Goal: Transaction & Acquisition: Subscribe to service/newsletter

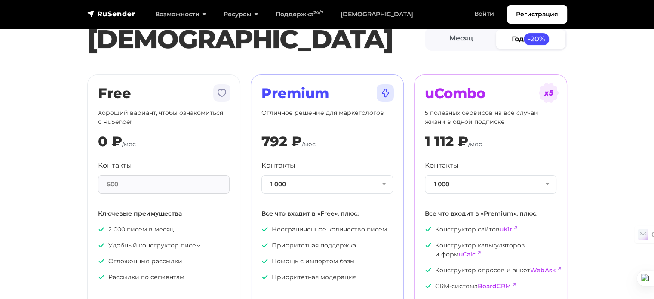
scroll to position [43, 0]
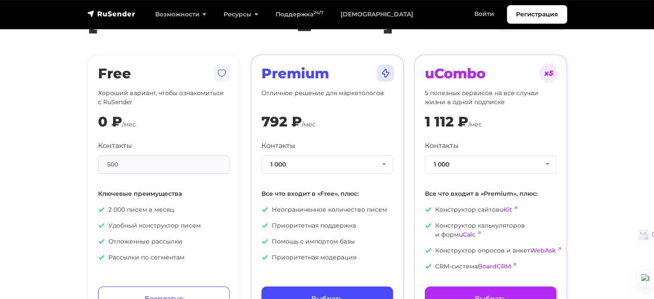
click at [148, 163] on div "500" at bounding box center [164, 164] width 132 height 18
click at [113, 164] on div "500" at bounding box center [164, 164] width 132 height 18
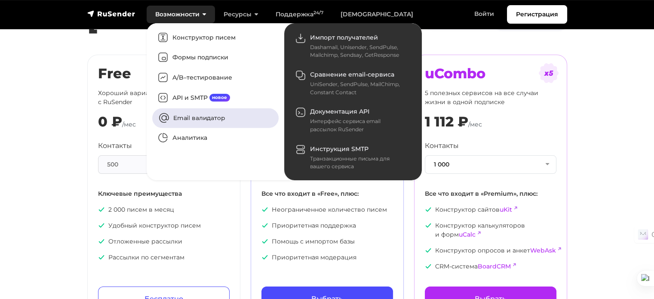
click at [201, 116] on link "Email валидатор" at bounding box center [215, 118] width 126 height 20
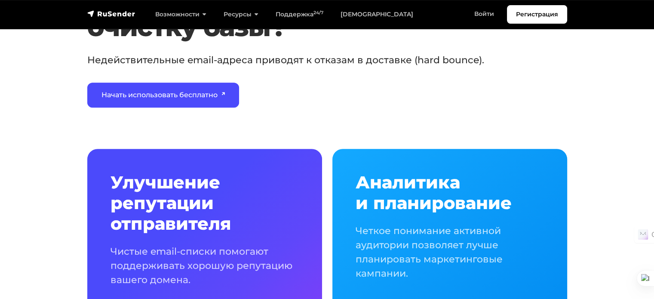
scroll to position [430, 0]
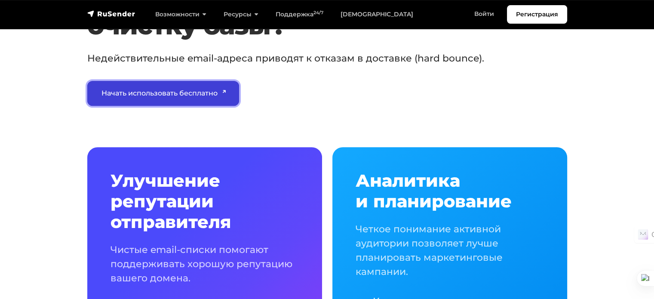
click at [155, 94] on link "Начать использовать бесплатно" at bounding box center [163, 93] width 152 height 25
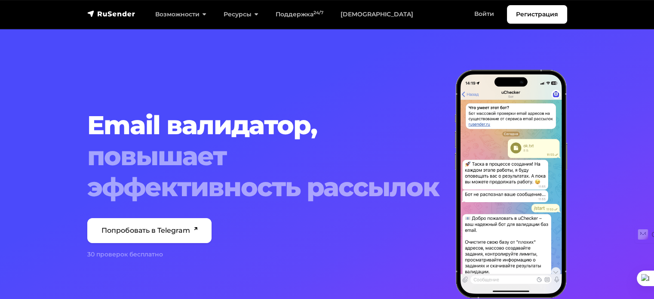
scroll to position [0, 0]
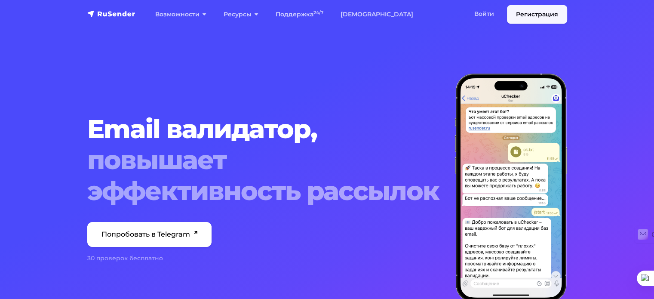
click at [531, 12] on link "Регистрация" at bounding box center [537, 14] width 60 height 18
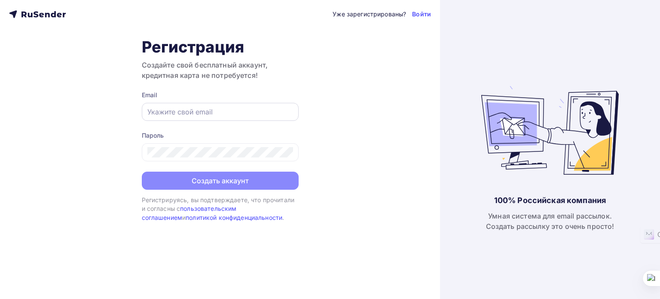
click at [205, 112] on input "text" at bounding box center [220, 112] width 146 height 10
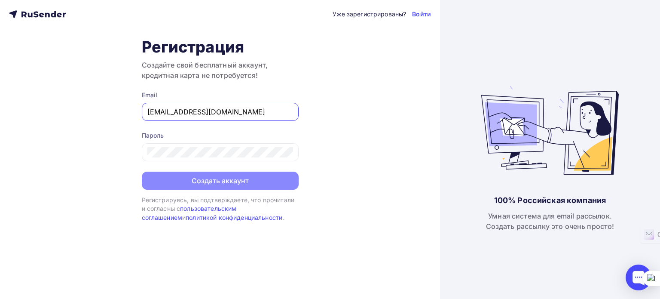
type input "[EMAIL_ADDRESS][DOMAIN_NAME]"
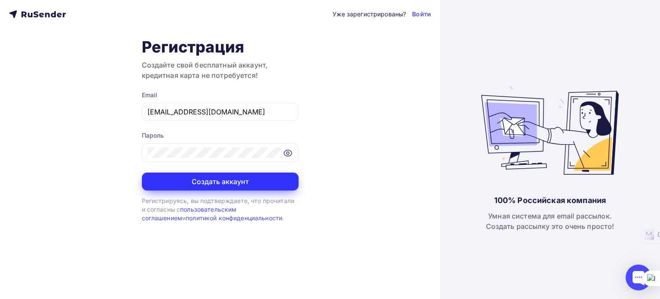
click at [225, 182] on button "Создать аккаунт" at bounding box center [220, 181] width 157 height 18
click at [216, 179] on button "Создать аккаунт" at bounding box center [220, 181] width 157 height 18
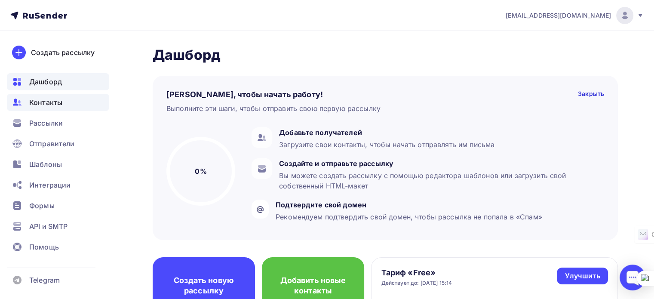
drag, startPoint x: 43, startPoint y: 81, endPoint x: 46, endPoint y: 93, distance: 12.9
click at [43, 81] on span "Дашборд" at bounding box center [45, 82] width 33 height 10
click at [47, 103] on span "Контакты" at bounding box center [45, 102] width 33 height 10
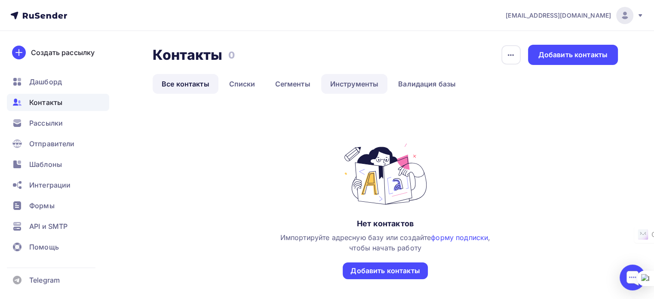
click at [337, 82] on link "Инструменты" at bounding box center [354, 84] width 67 height 20
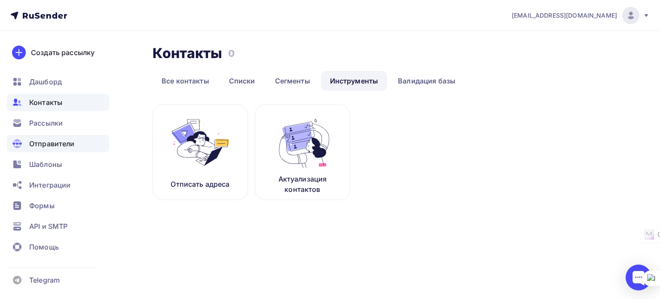
click at [43, 141] on span "Отправители" at bounding box center [52, 143] width 46 height 10
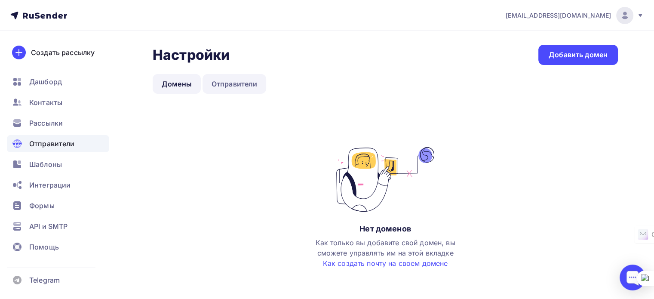
click at [230, 83] on link "Отправители" at bounding box center [234, 84] width 64 height 20
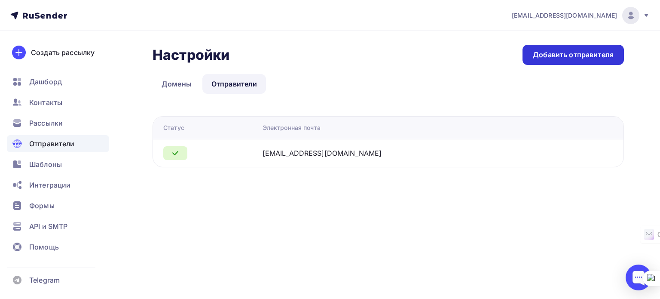
click at [585, 56] on div "Добавить отправителя" at bounding box center [573, 55] width 81 height 10
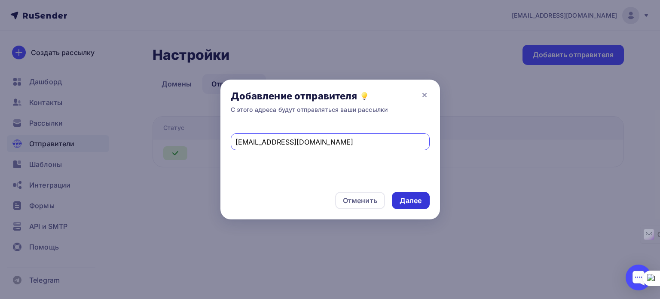
type input "avd@yar.kommersant.ru"
click at [411, 200] on div "Далее" at bounding box center [411, 201] width 22 height 10
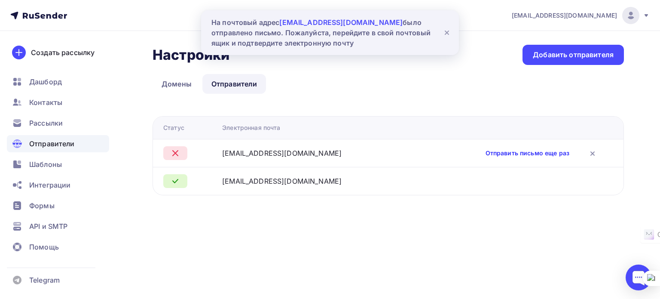
click at [525, 153] on link "Отправить письмо еще раз" at bounding box center [528, 153] width 84 height 9
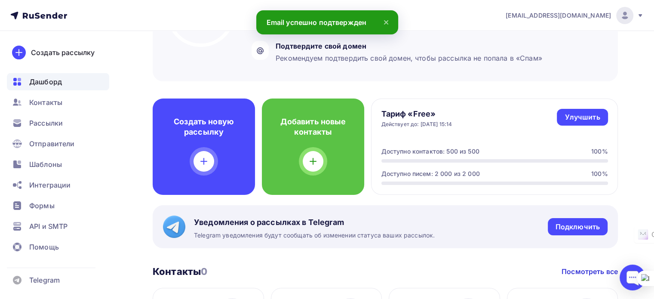
scroll to position [172, 0]
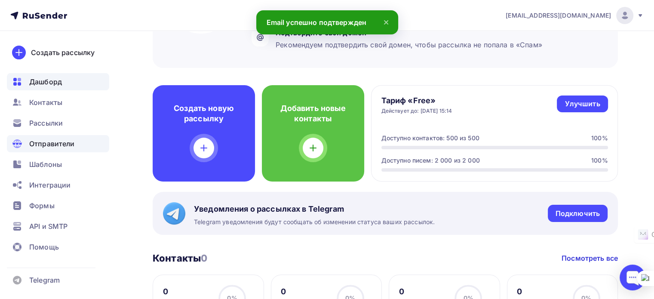
click at [50, 141] on span "Отправители" at bounding box center [52, 143] width 46 height 10
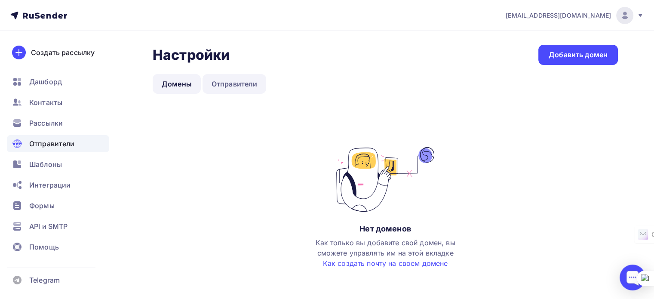
drag, startPoint x: 235, startPoint y: 84, endPoint x: 232, endPoint y: 88, distance: 4.7
click at [234, 85] on link "Отправители" at bounding box center [234, 84] width 64 height 20
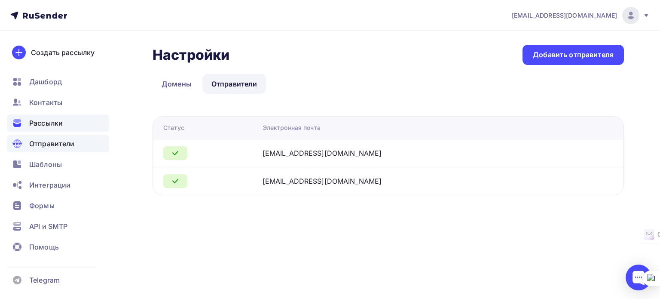
click at [48, 125] on span "Рассылки" at bounding box center [46, 123] width 34 height 10
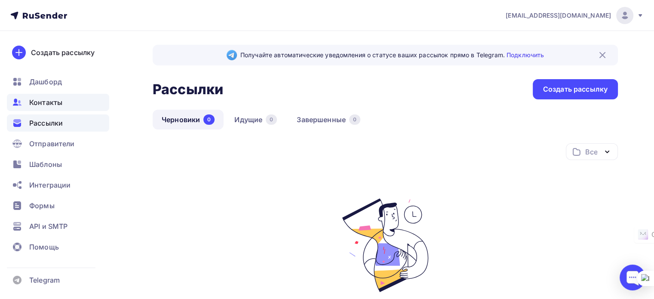
click at [39, 104] on span "Контакты" at bounding box center [45, 102] width 33 height 10
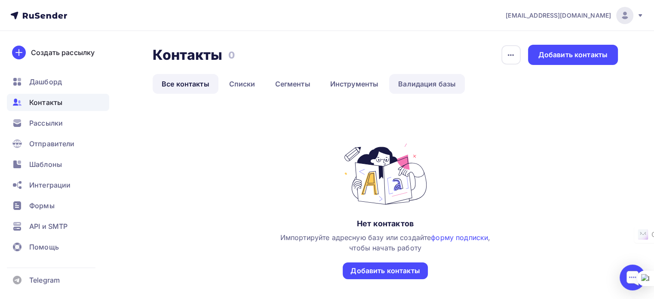
click at [445, 85] on link "Валидация базы" at bounding box center [427, 84] width 76 height 20
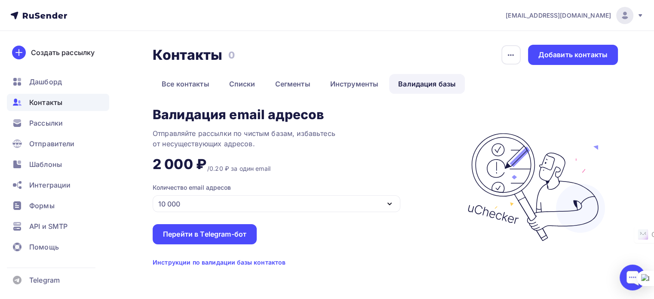
click at [390, 204] on icon "button" at bounding box center [389, 204] width 3 height 2
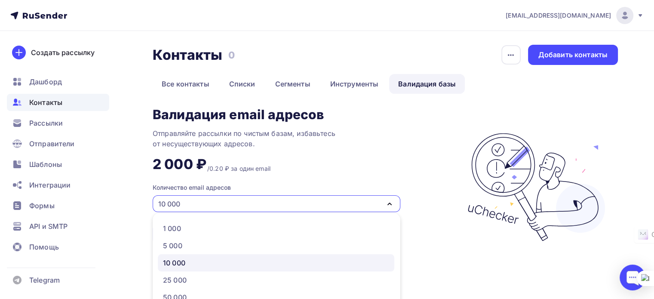
scroll to position [55, 0]
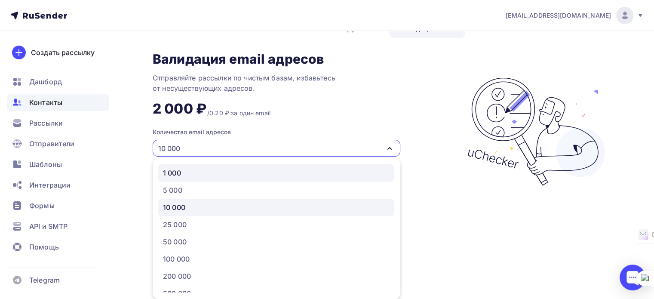
click at [253, 173] on div "1 000" at bounding box center [276, 173] width 226 height 10
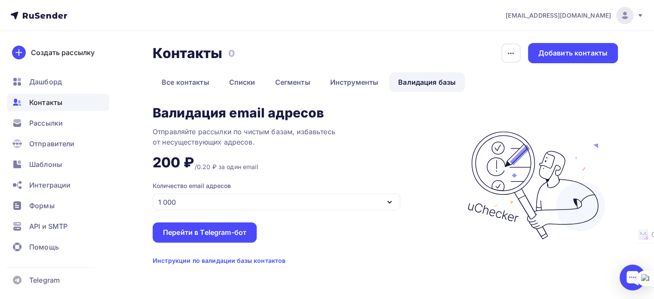
click at [227, 261] on div "Инструкции по валидации базы контактов" at bounding box center [219, 260] width 133 height 9
click at [52, 123] on span "Рассылки" at bounding box center [46, 123] width 34 height 10
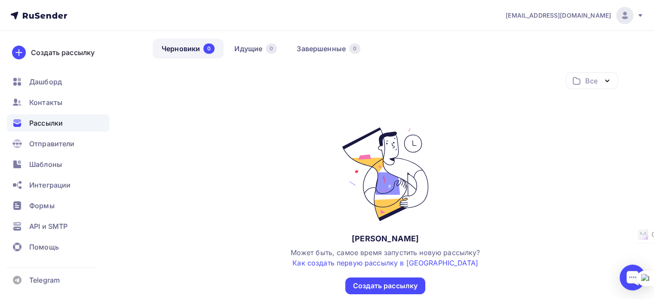
scroll to position [86, 0]
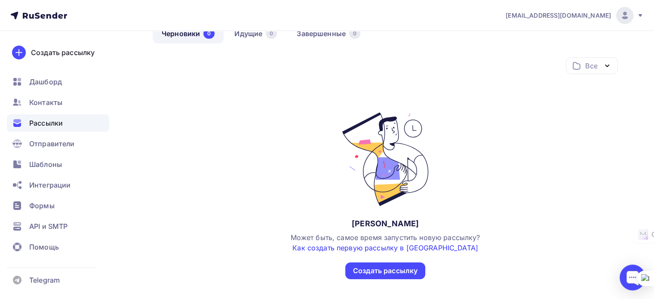
click at [420, 248] on link "Как создать первую рассылку в Rusender" at bounding box center [385, 247] width 186 height 9
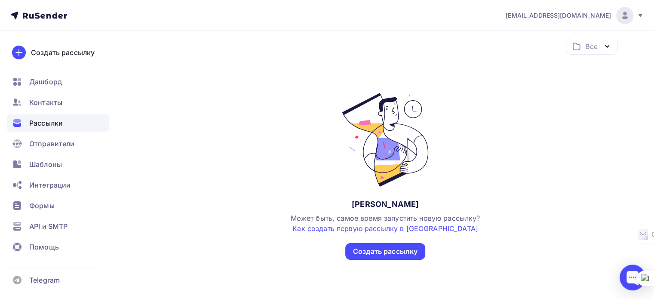
scroll to position [121, 0]
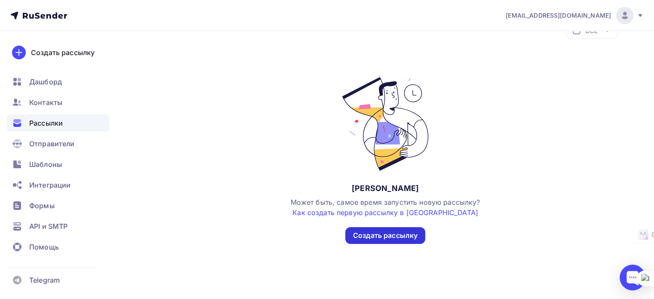
click at [381, 233] on div "Создать рассылку" at bounding box center [385, 235] width 64 height 10
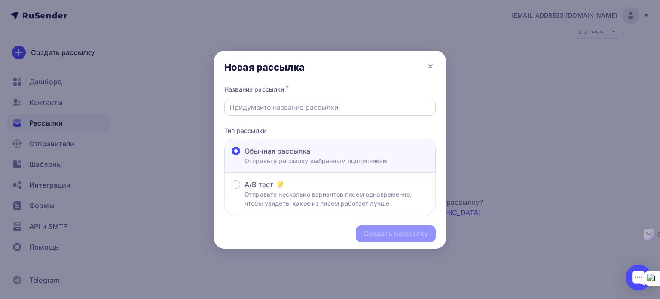
click at [274, 105] on input "text" at bounding box center [331, 107] width 202 height 10
click at [287, 107] on input "text" at bounding box center [331, 107] width 202 height 10
type input "Премия"
click at [398, 233] on div "Создать рассылку" at bounding box center [396, 234] width 64 height 10
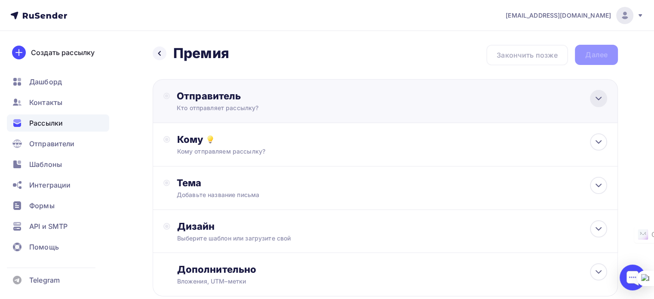
drag, startPoint x: 597, startPoint y: 96, endPoint x: 465, endPoint y: 113, distance: 133.0
click at [597, 96] on icon at bounding box center [598, 98] width 10 height 10
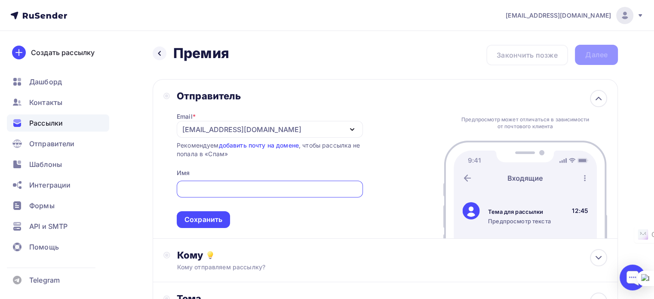
click at [310, 127] on div "avd@stratkom.ru" at bounding box center [270, 129] width 186 height 17
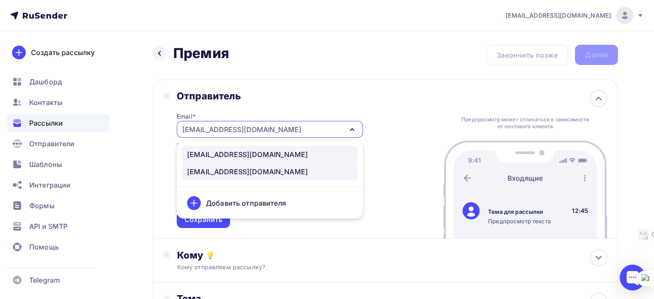
click at [224, 153] on div "avd@yar.kommersant.ru" at bounding box center [247, 154] width 121 height 10
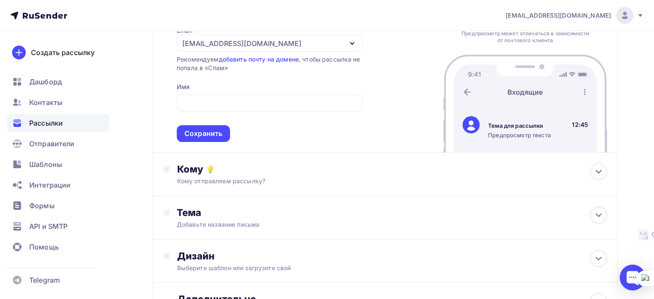
scroll to position [43, 0]
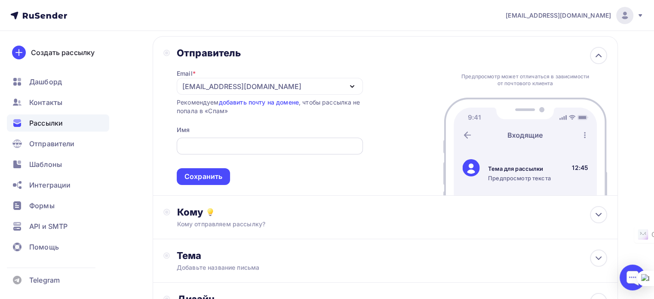
click at [251, 144] on input "text" at bounding box center [269, 146] width 176 height 10
type input "А"
type input "Ъ"
click at [214, 220] on div "Кому отправляем рассылку?" at bounding box center [370, 224] width 387 height 9
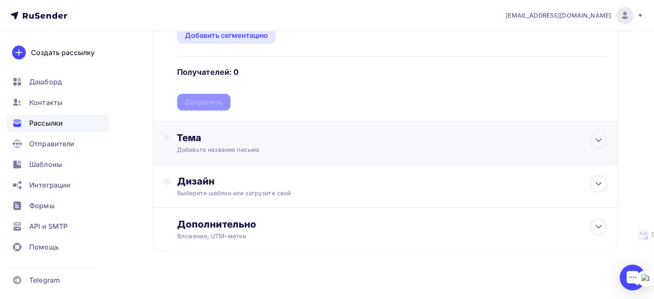
scroll to position [301, 0]
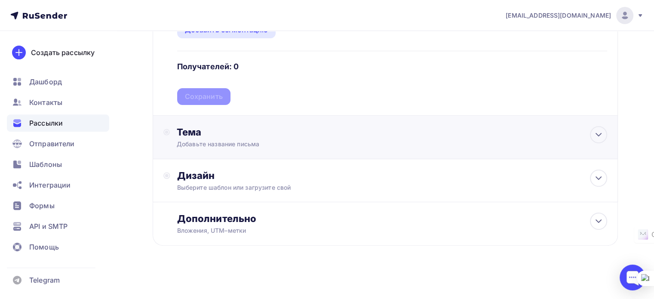
click at [191, 132] on div "Тема" at bounding box center [262, 132] width 170 height 12
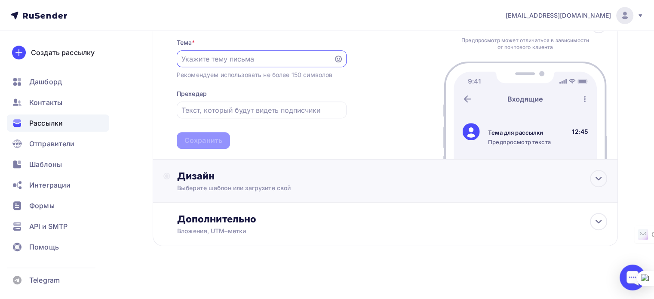
scroll to position [411, 0]
click at [205, 173] on div "Дизайн" at bounding box center [392, 175] width 430 height 12
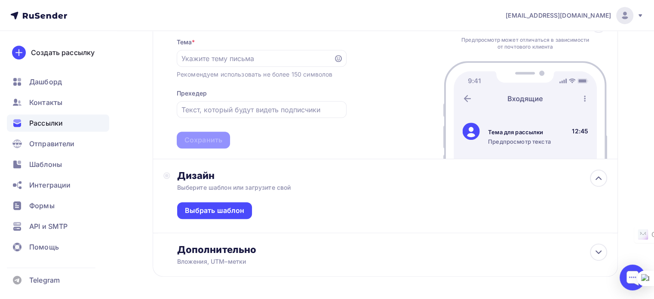
scroll to position [442, 0]
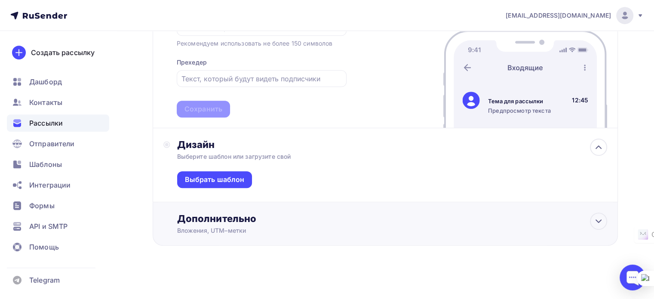
click at [215, 219] on div "Дополнительно" at bounding box center [392, 218] width 430 height 12
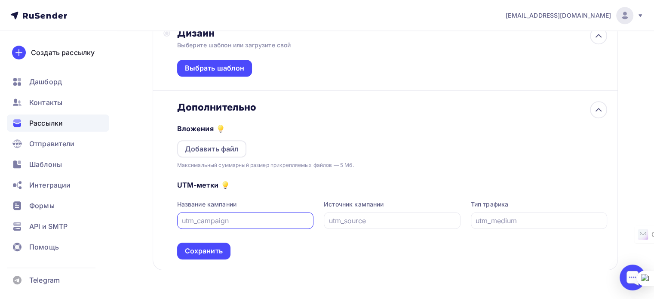
scroll to position [578, 0]
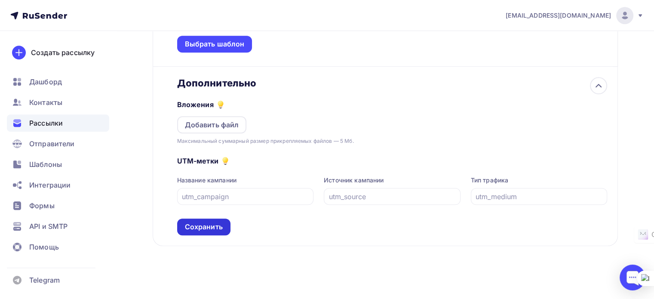
click at [197, 226] on div "Сохранить" at bounding box center [204, 227] width 38 height 10
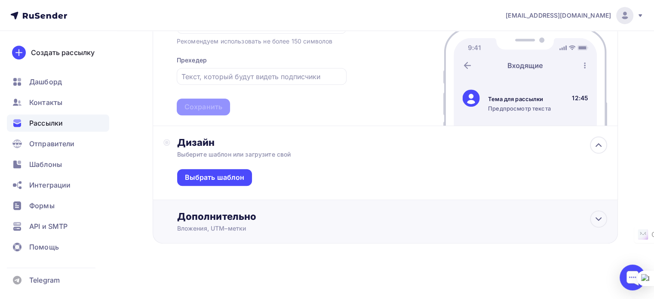
scroll to position [442, 0]
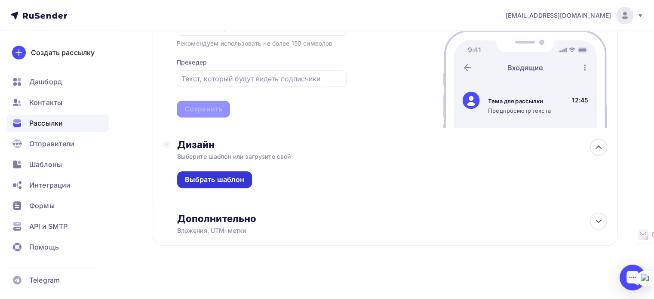
click at [206, 177] on div "Выбрать шаблон" at bounding box center [215, 180] width 60 height 10
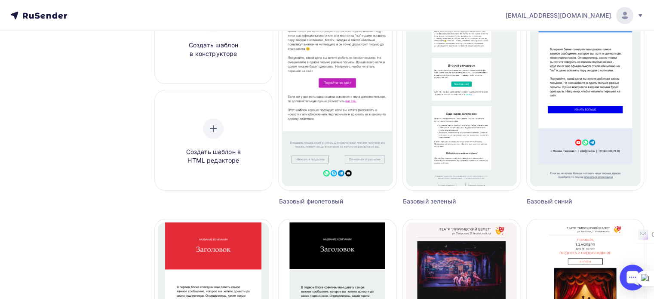
scroll to position [129, 0]
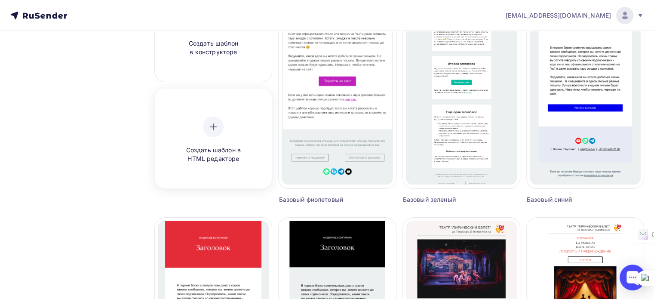
click at [213, 127] on icon at bounding box center [213, 127] width 0 height 6
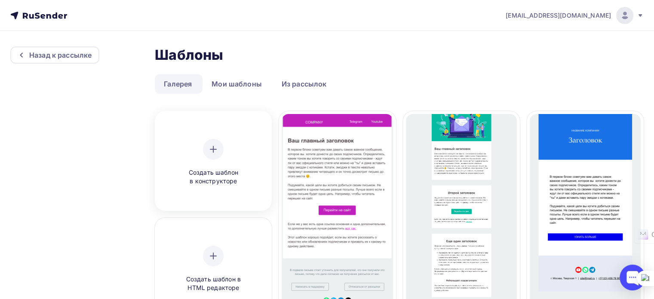
click at [204, 160] on div "Создать шаблон в конструкторе" at bounding box center [213, 162] width 82 height 47
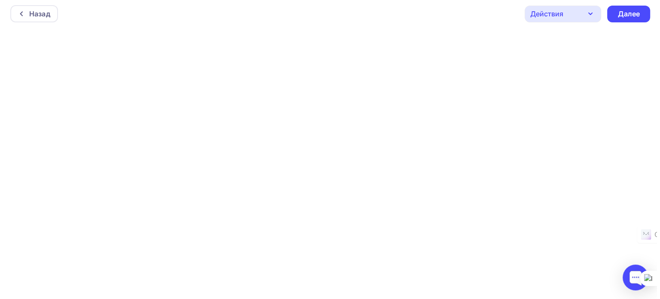
scroll to position [2, 0]
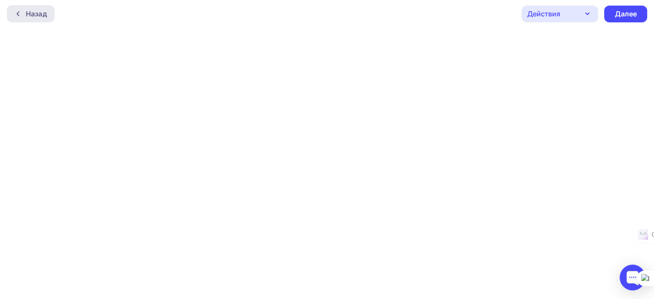
click at [23, 17] on div "Назад" at bounding box center [31, 13] width 48 height 17
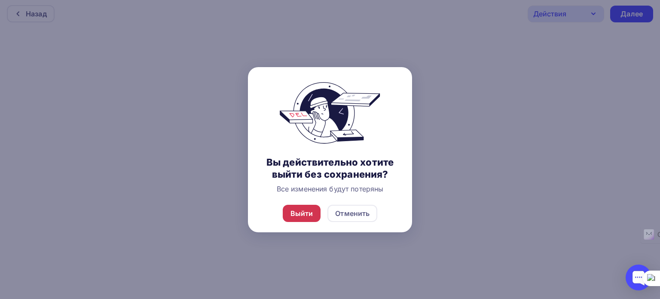
click at [304, 215] on div "Выйти" at bounding box center [302, 213] width 23 height 10
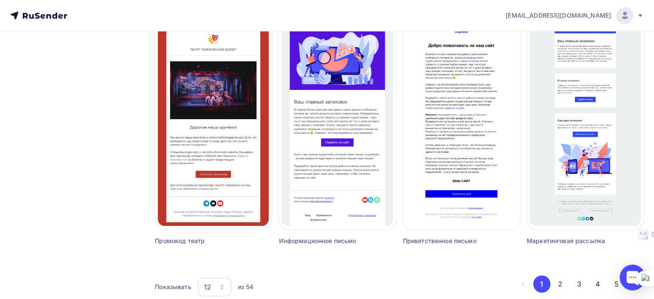
scroll to position [583, 0]
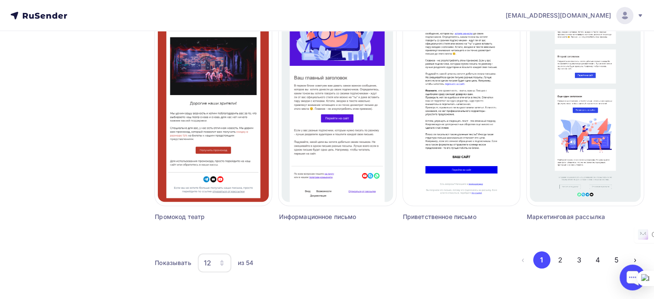
click at [221, 260] on icon "button" at bounding box center [221, 262] width 7 height 7
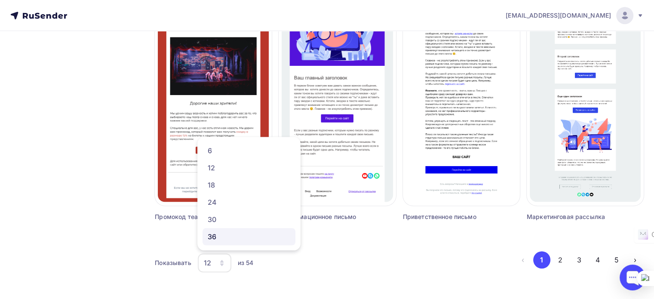
click at [229, 239] on div "36" at bounding box center [249, 236] width 83 height 10
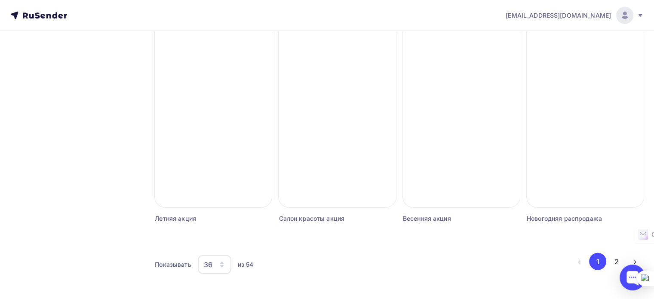
scroll to position [1997, 0]
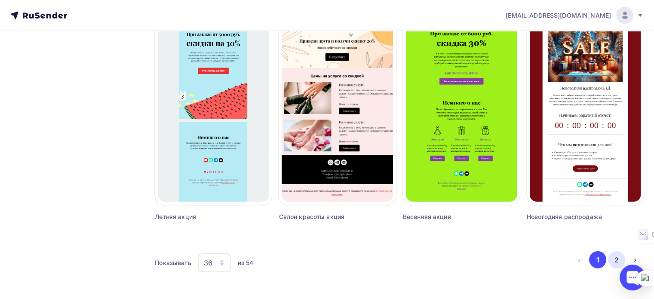
click at [616, 259] on button "2" at bounding box center [616, 259] width 17 height 17
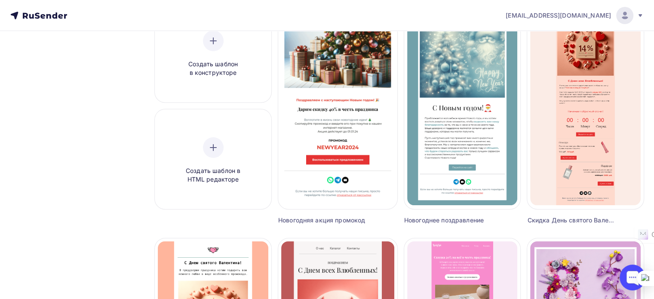
scroll to position [0, 0]
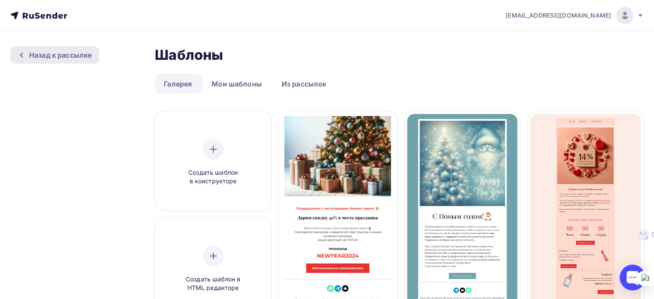
click at [58, 54] on div "Назад к рассылке" at bounding box center [60, 55] width 62 height 10
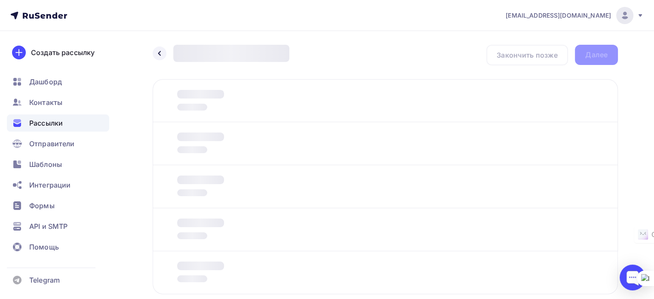
scroll to position [50, 0]
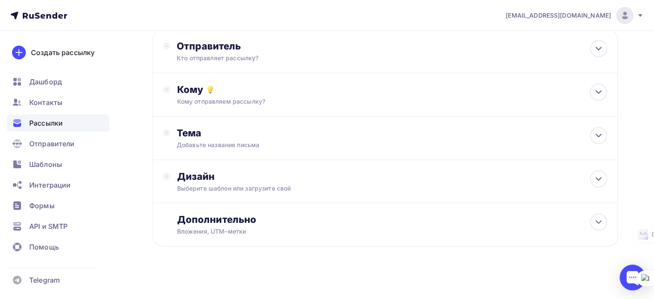
click at [53, 119] on span "Рассылки" at bounding box center [46, 123] width 34 height 10
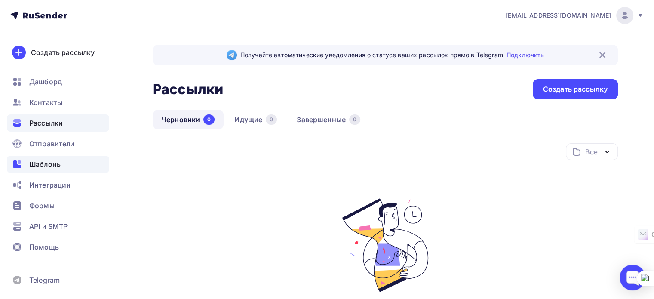
click at [56, 165] on span "Шаблоны" at bounding box center [45, 164] width 33 height 10
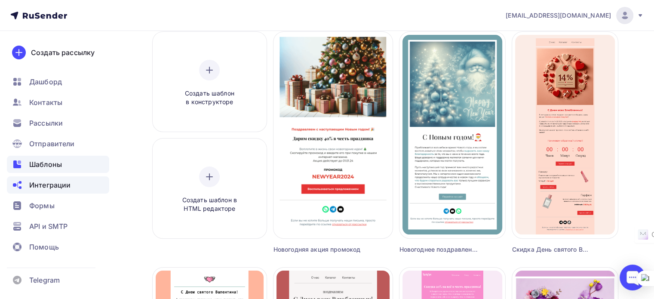
scroll to position [86, 0]
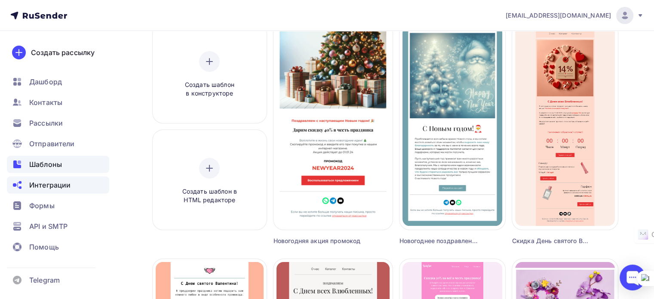
click at [45, 184] on span "Интеграции" at bounding box center [49, 185] width 41 height 10
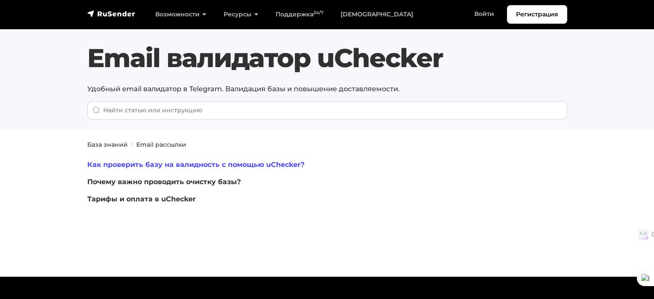
click at [204, 164] on link "Как проверить базу на валидность с помощью uChecker?" at bounding box center [195, 164] width 217 height 8
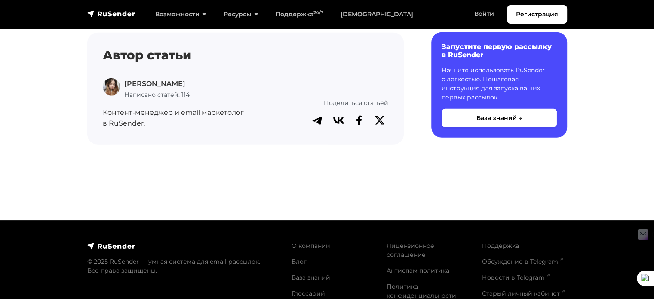
scroll to position [2466, 0]
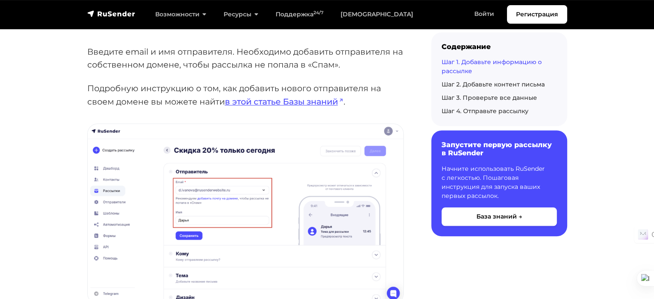
scroll to position [731, 0]
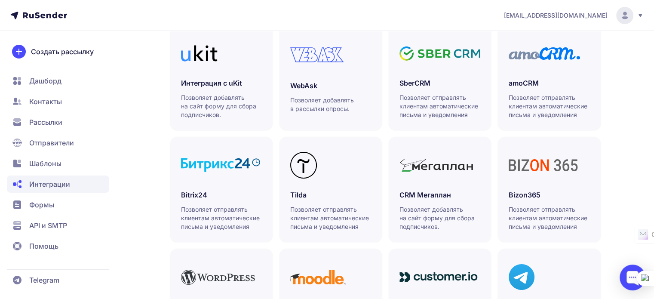
scroll to position [215, 0]
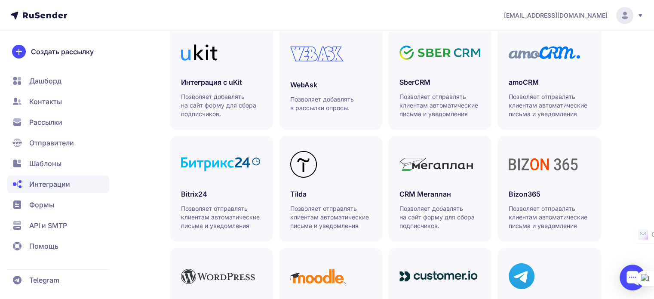
click at [42, 202] on span "Формы" at bounding box center [41, 204] width 25 height 10
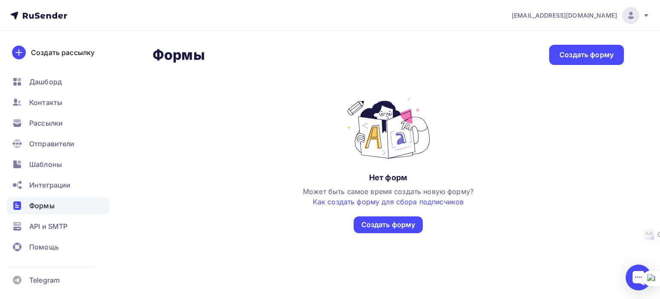
click at [41, 15] on icon at bounding box center [38, 15] width 57 height 10
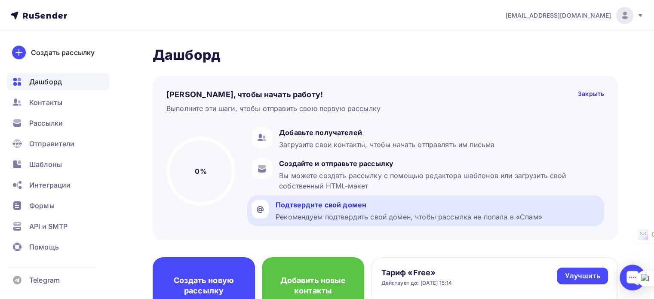
click at [327, 205] on div "Подтвердите свой домен" at bounding box center [409, 204] width 267 height 10
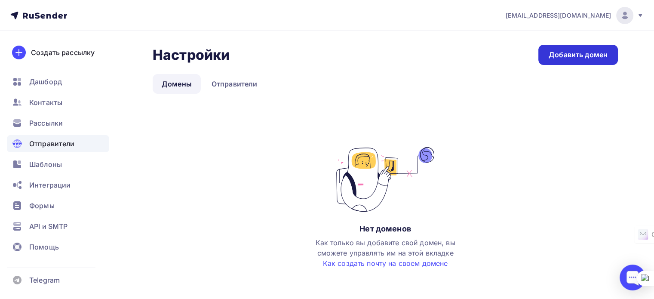
click at [579, 53] on div "Добавить домен" at bounding box center [578, 55] width 59 height 10
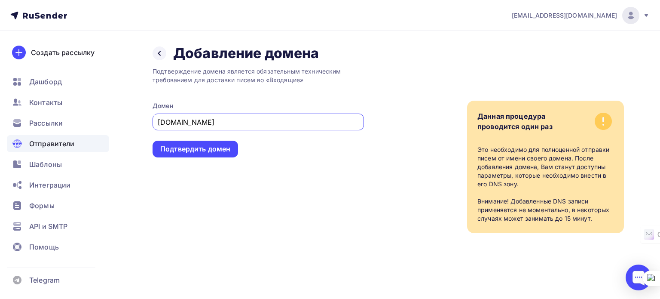
type input "www.stratkom.ru"
click at [281, 159] on div "Подтверждение домена является обязательным техническим требованием для доставки…" at bounding box center [259, 147] width 212 height 171
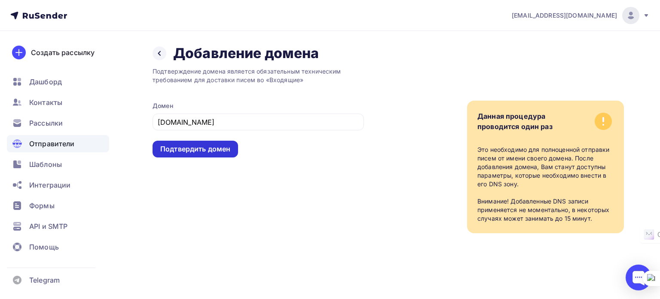
click at [196, 148] on div "Подтвердить домен" at bounding box center [195, 149] width 70 height 10
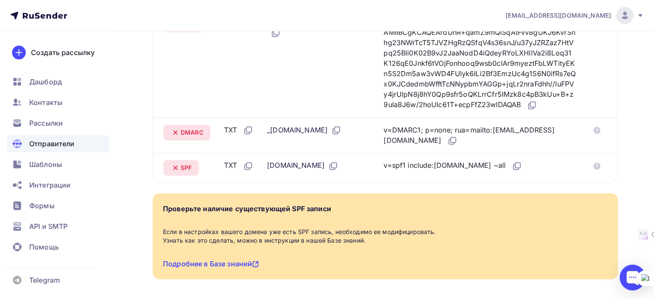
scroll to position [324, 0]
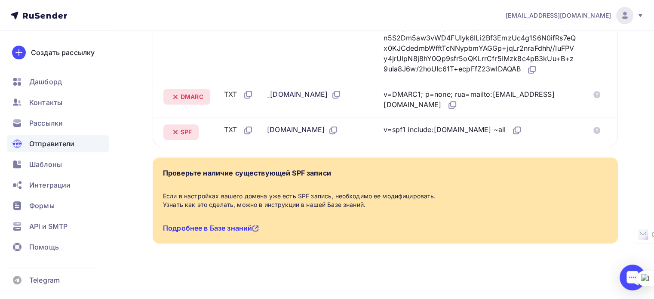
click at [203, 228] on link "Подробнее в Базе знаний" at bounding box center [211, 228] width 96 height 9
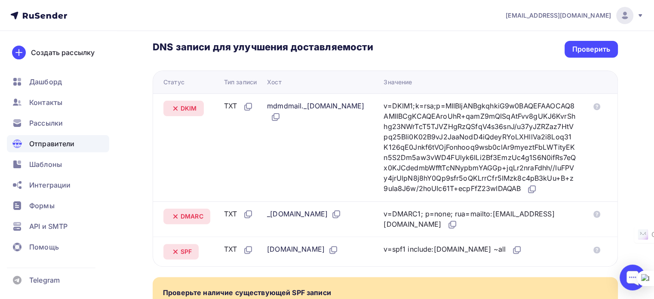
scroll to position [238, 0]
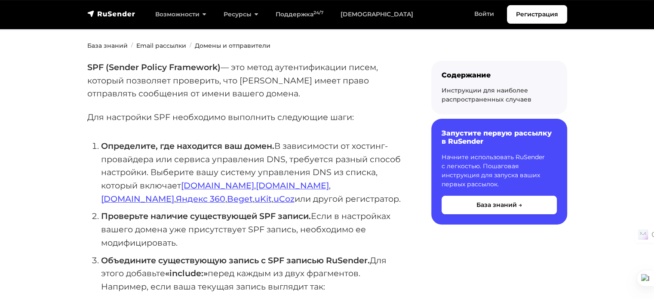
scroll to position [86, 0]
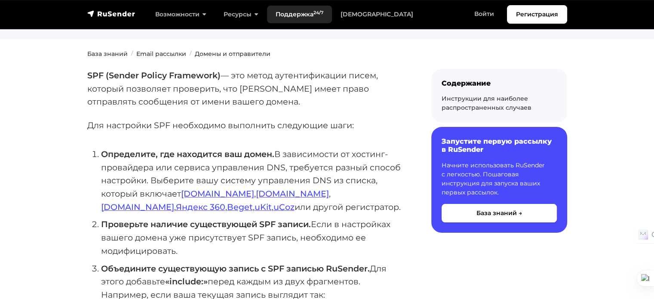
click at [301, 14] on link "Поддержка 24/7" at bounding box center [299, 15] width 65 height 18
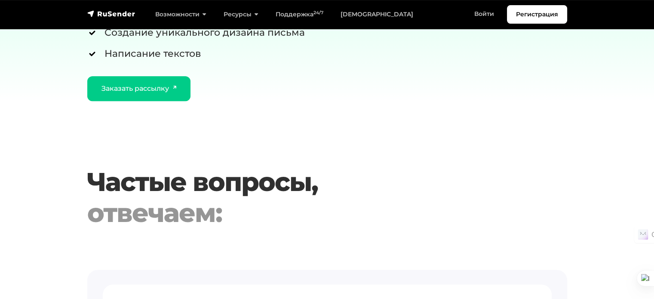
scroll to position [989, 0]
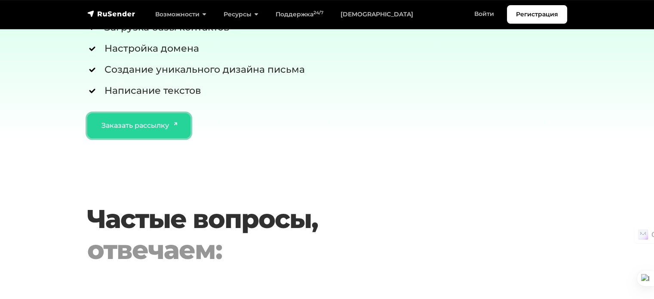
click at [153, 123] on link "Заказать рассылку" at bounding box center [139, 125] width 104 height 25
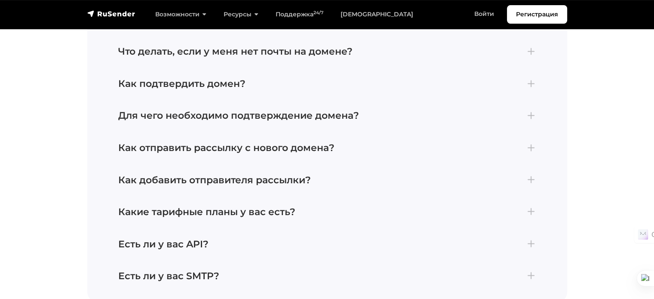
scroll to position [1204, 0]
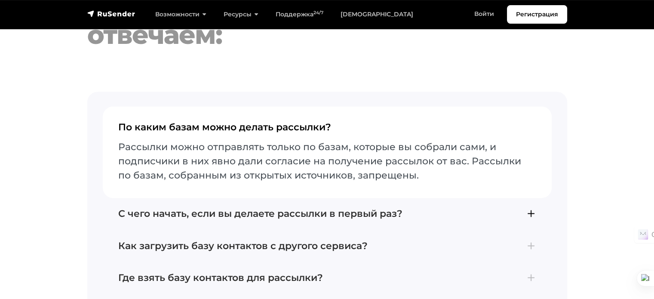
click at [276, 211] on h4 "С чего начать, если вы делаете рассылки в первый раз?" at bounding box center [327, 213] width 418 height 11
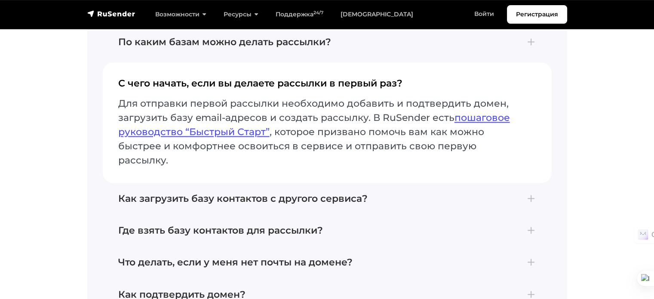
scroll to position [1290, 0]
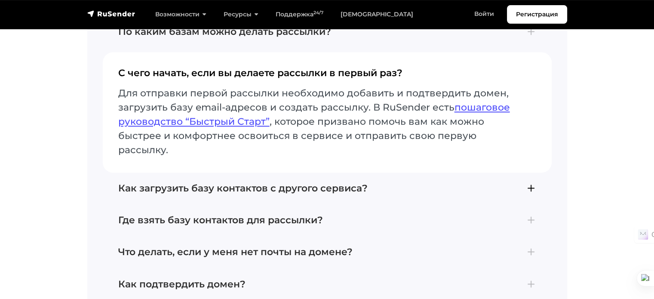
click at [244, 183] on h4 "Как загрузить базу контактов с другого сервиса?" at bounding box center [327, 188] width 418 height 11
